Goal: Navigation & Orientation: Find specific page/section

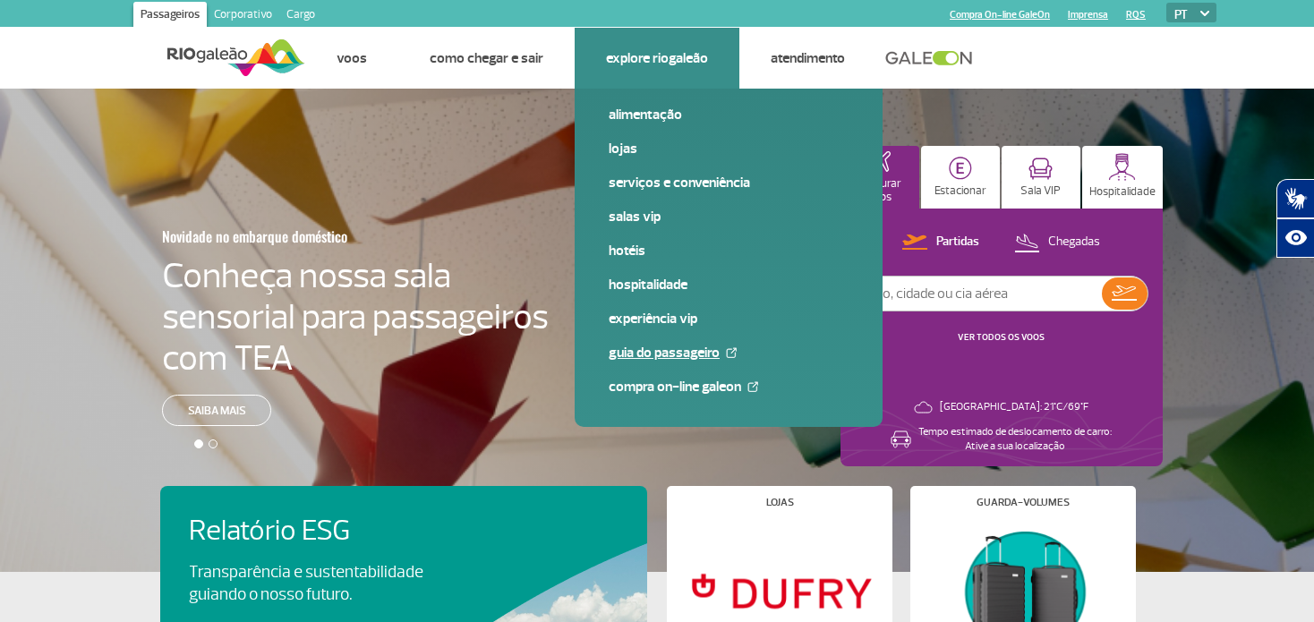
click at [688, 353] on link "Guia do Passageiro" at bounding box center [729, 353] width 240 height 20
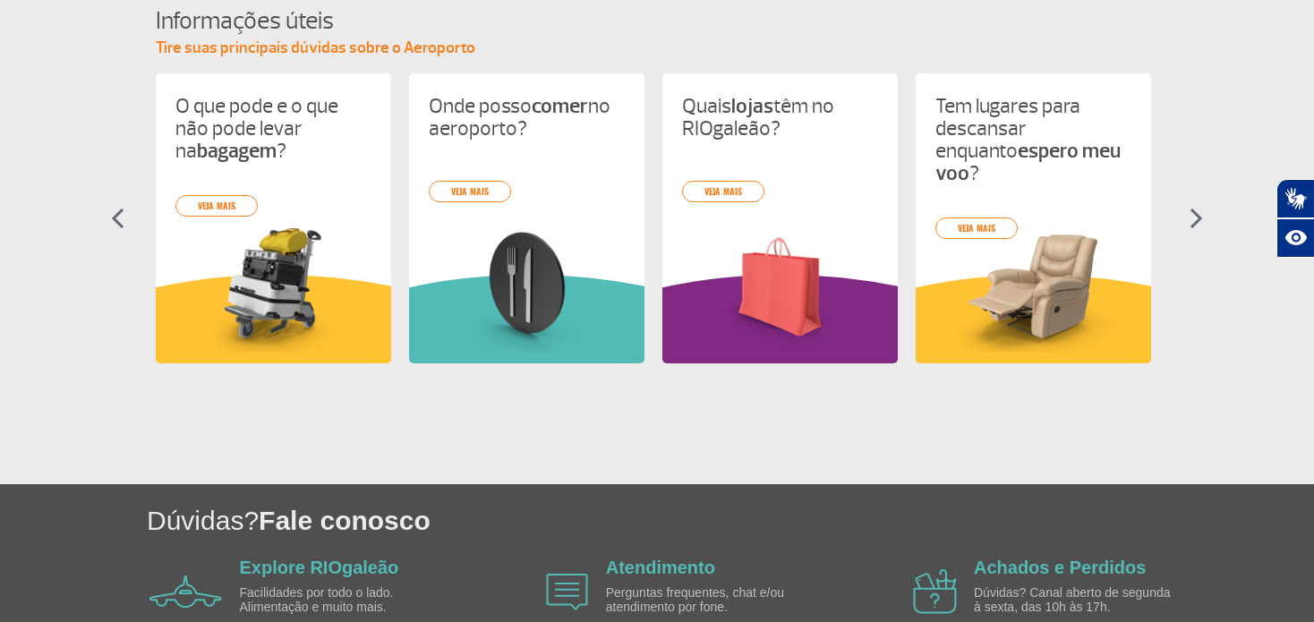
scroll to position [903, 0]
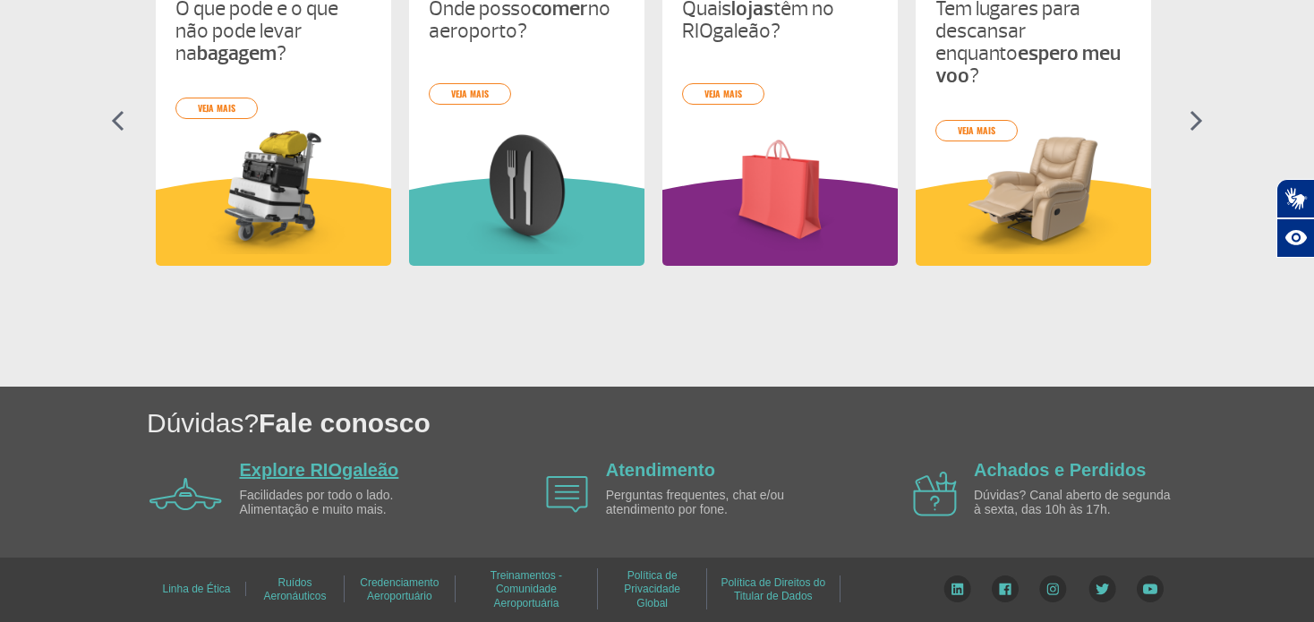
click at [296, 466] on link "Explore RIOgaleão" at bounding box center [319, 470] width 159 height 20
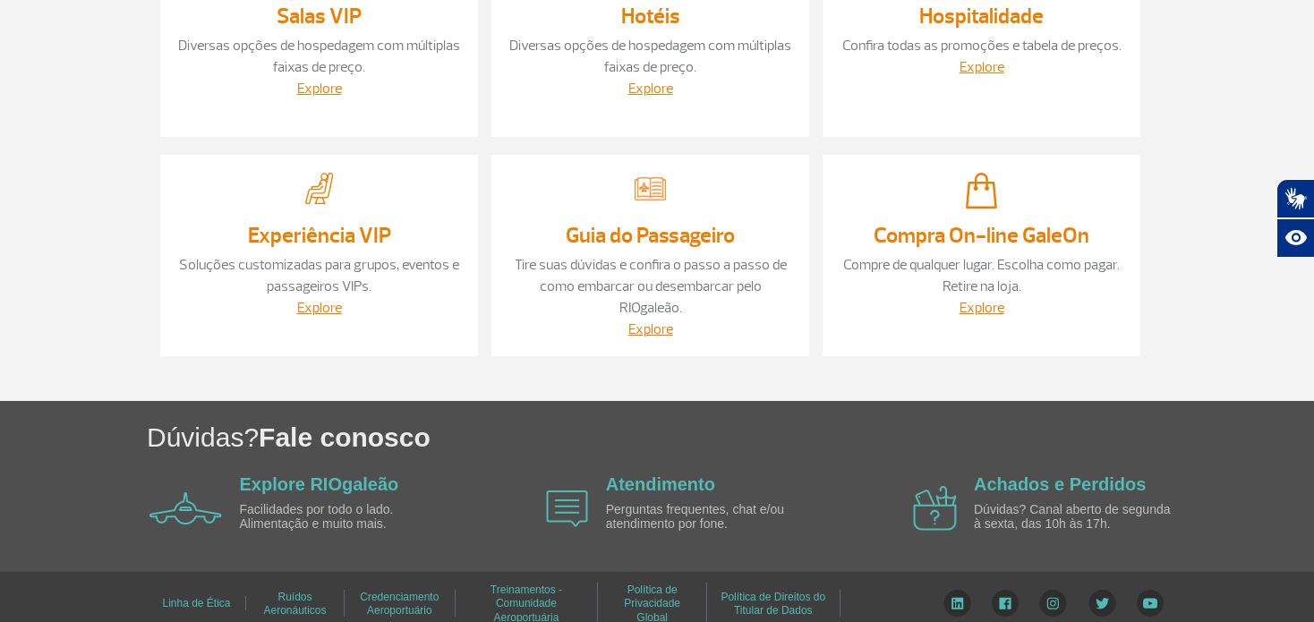
scroll to position [548, 0]
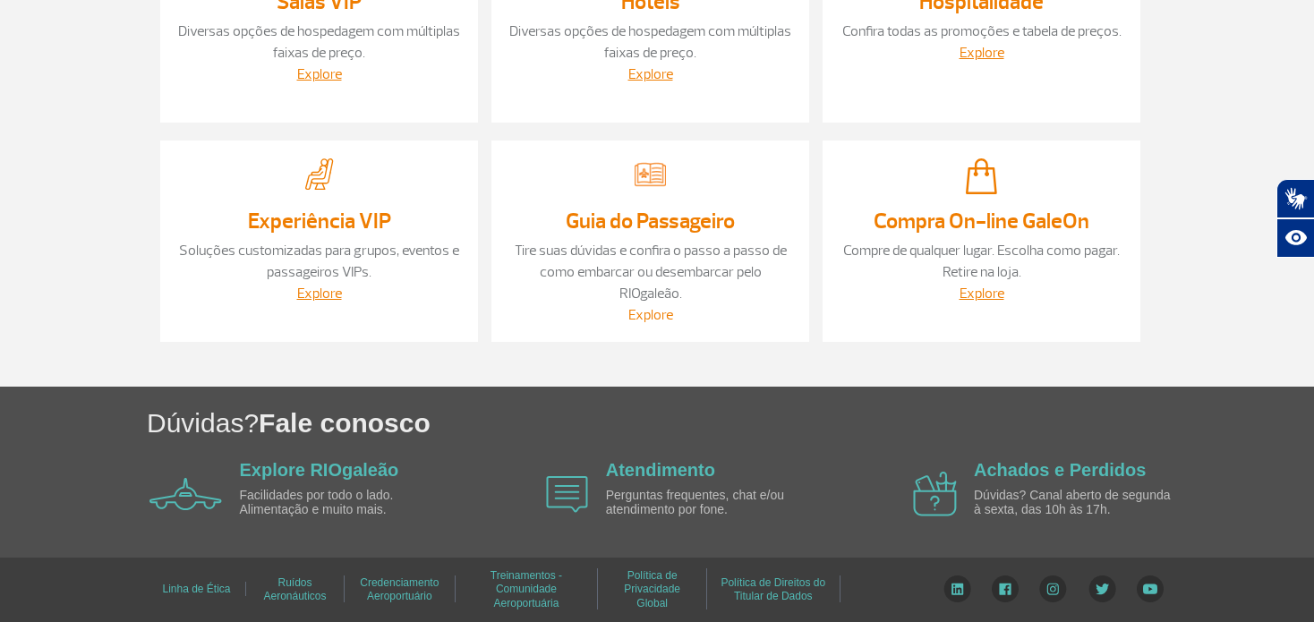
click at [651, 313] on link "Explore" at bounding box center [650, 315] width 45 height 18
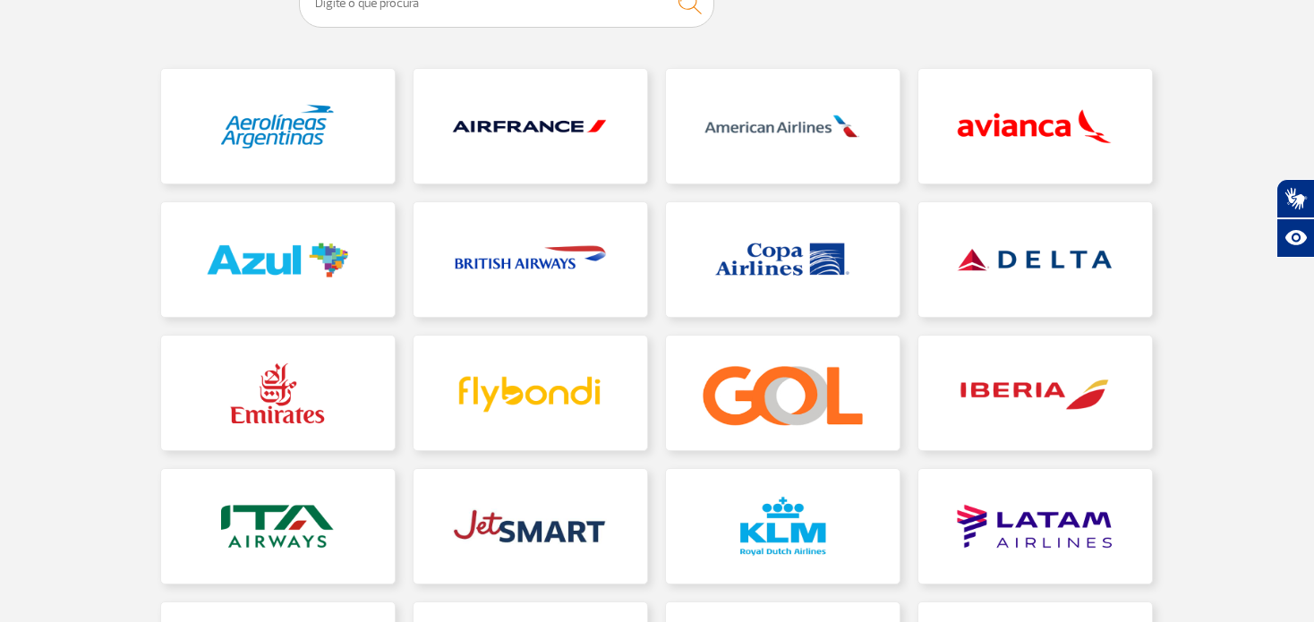
scroll to position [447, 0]
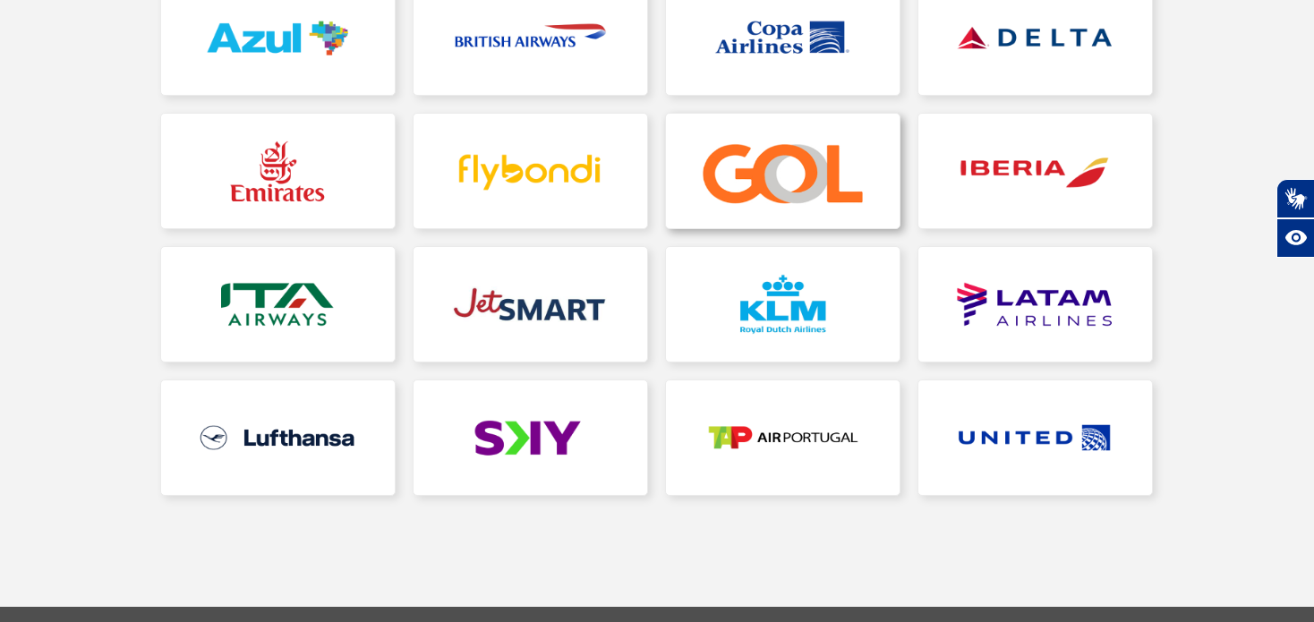
click at [780, 190] on link at bounding box center [783, 171] width 234 height 115
